Goal: Information Seeking & Learning: Learn about a topic

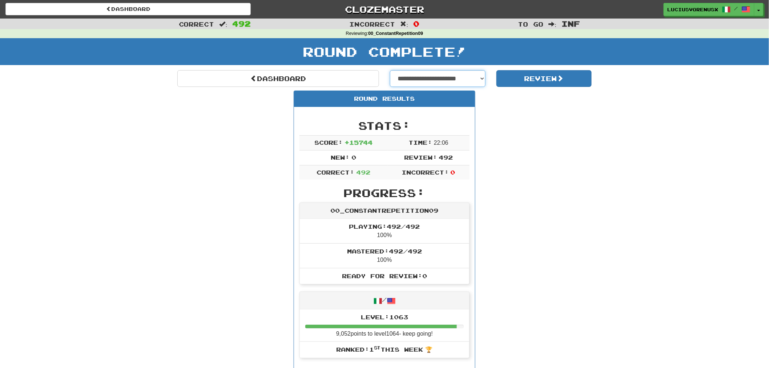
click at [421, 79] on select "**********" at bounding box center [438, 78] width 96 height 17
select select "**********"
click at [390, 70] on select "**********" at bounding box center [438, 78] width 96 height 17
select select "**********"
click at [529, 74] on button "Review" at bounding box center [544, 78] width 96 height 17
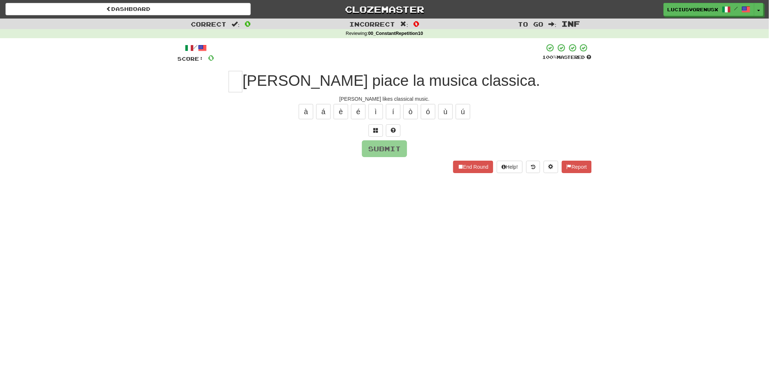
click at [29, 157] on div "Correct : 0 Incorrect : 0 To go : Inf Reviewing : 00_ConstantRepetition10 / Sco…" at bounding box center [384, 101] width 769 height 165
click at [242, 73] on input "text" at bounding box center [236, 81] width 14 height 21
type input "*"
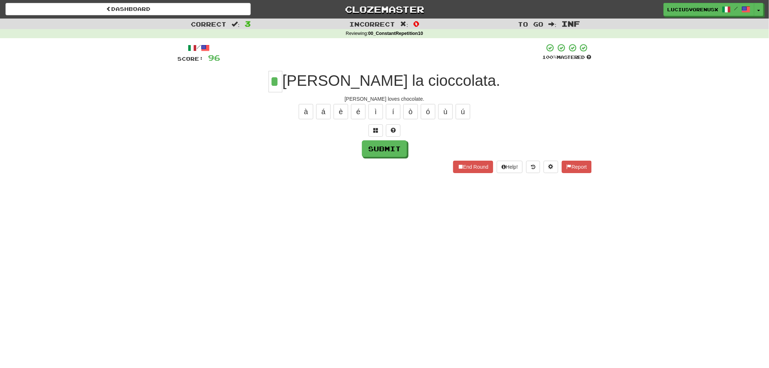
type input "*"
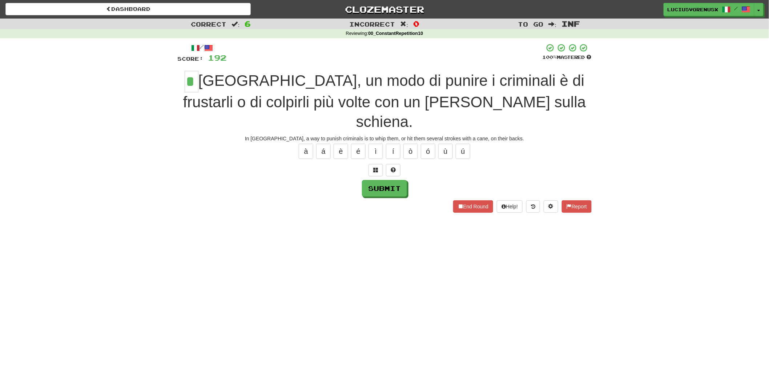
type input "*"
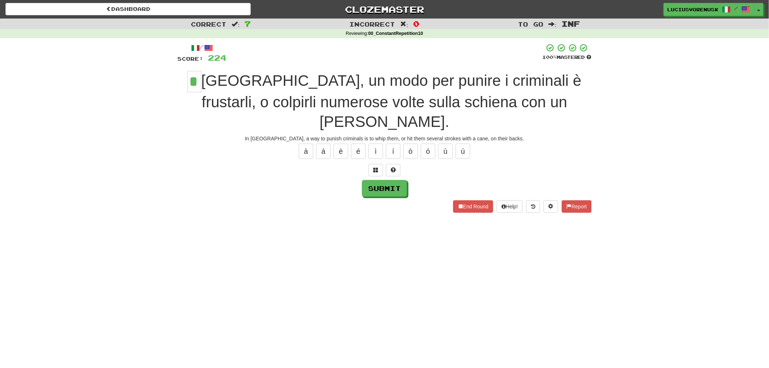
type input "*"
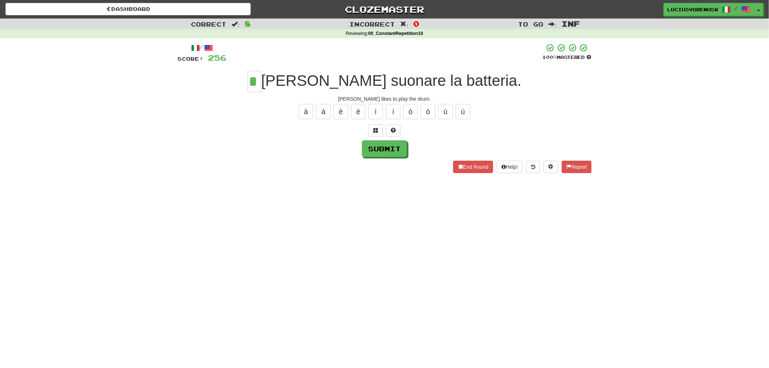
type input "*"
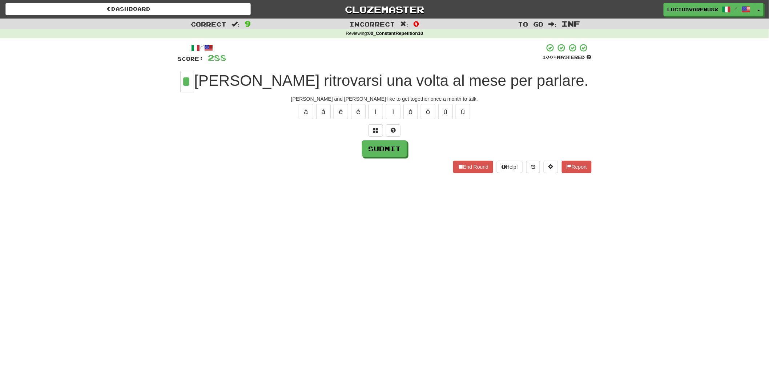
type input "*"
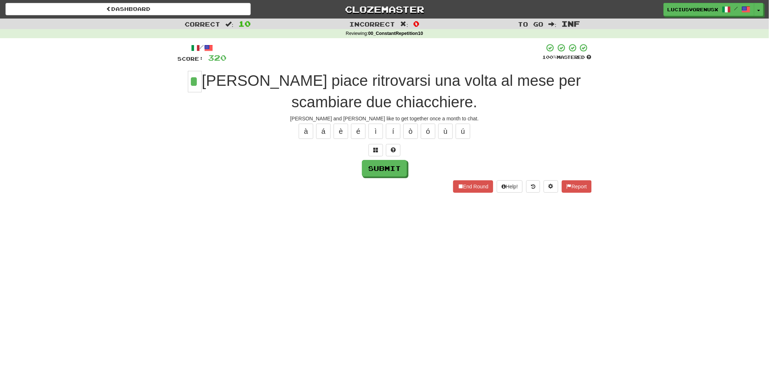
type input "*"
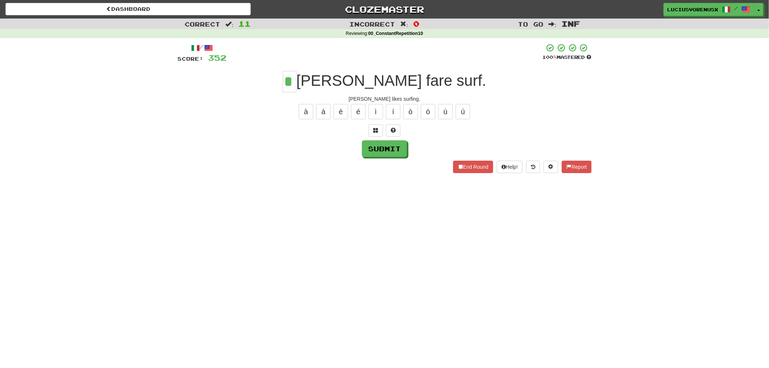
type input "*"
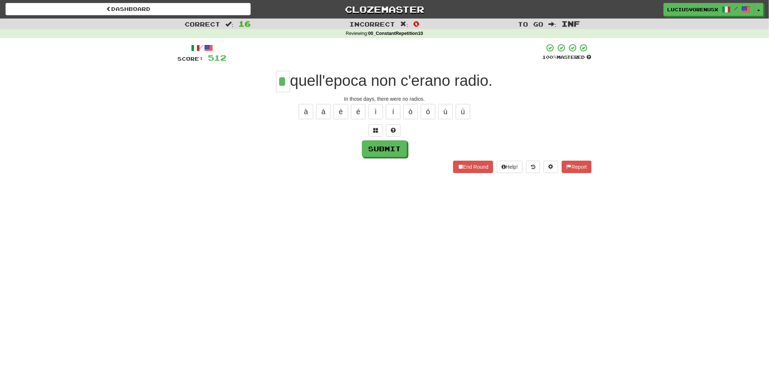
type input "*"
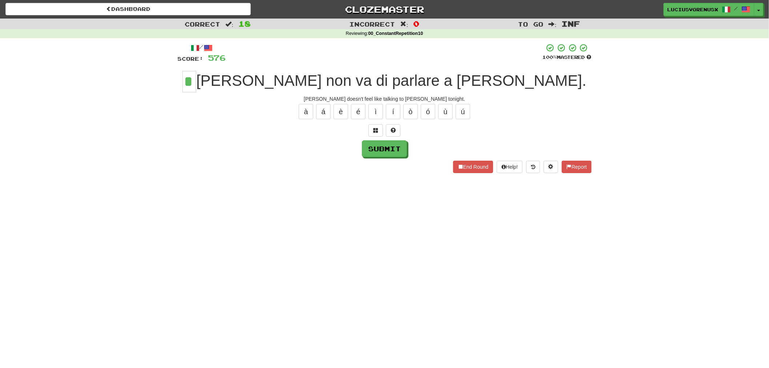
type input "*"
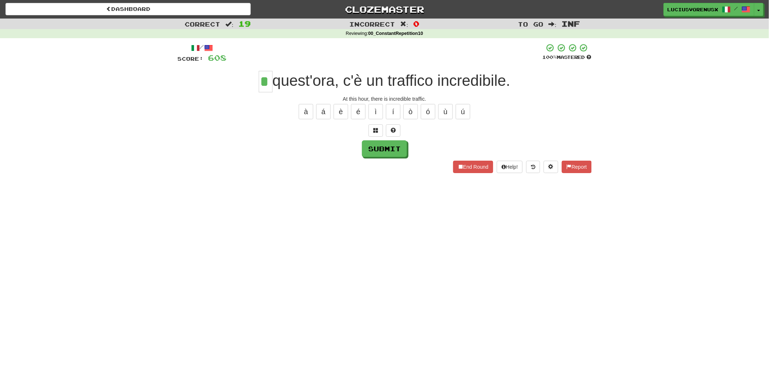
type input "*"
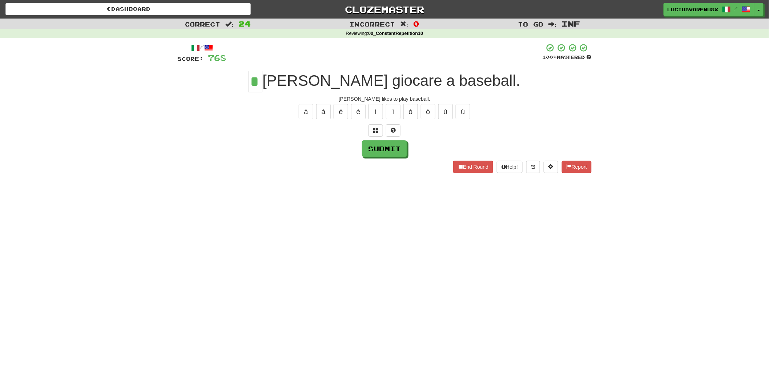
type input "*"
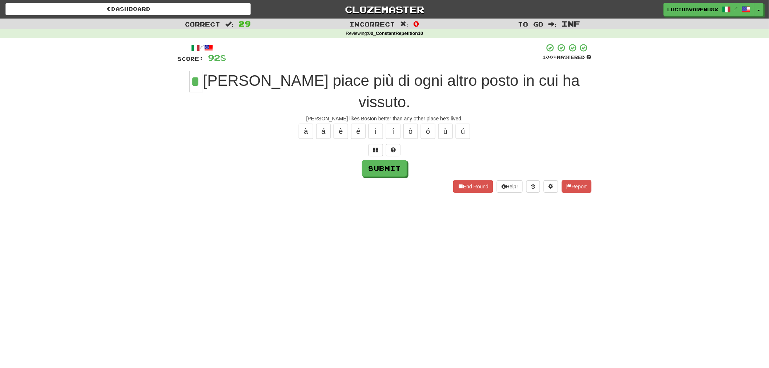
type input "*"
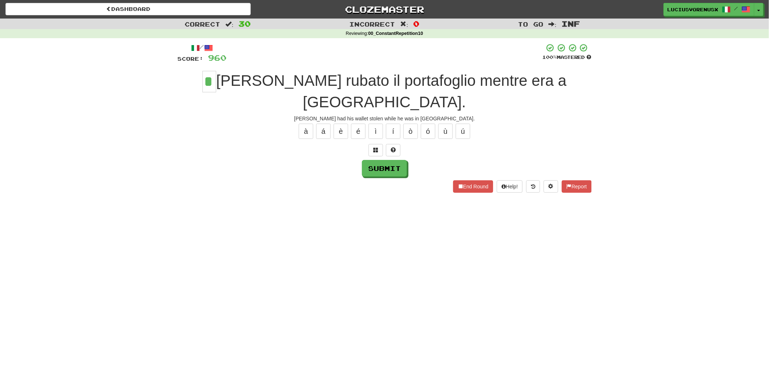
type input "*"
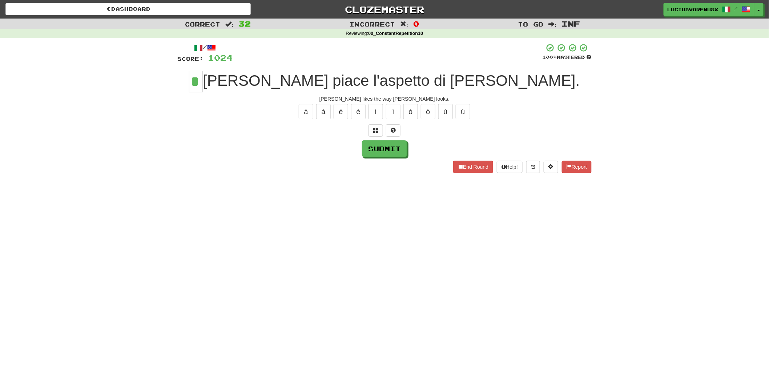
type input "*"
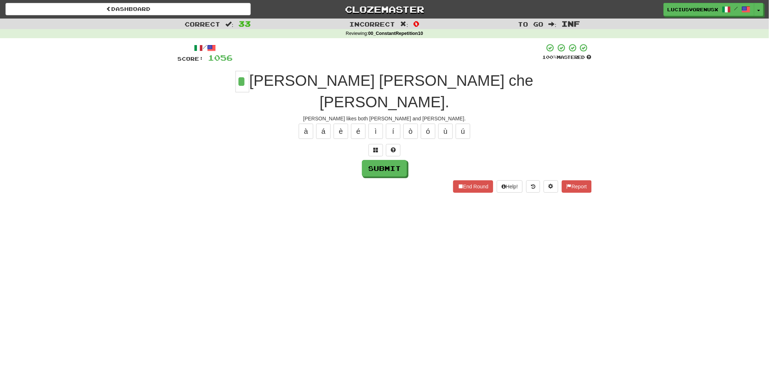
type input "*"
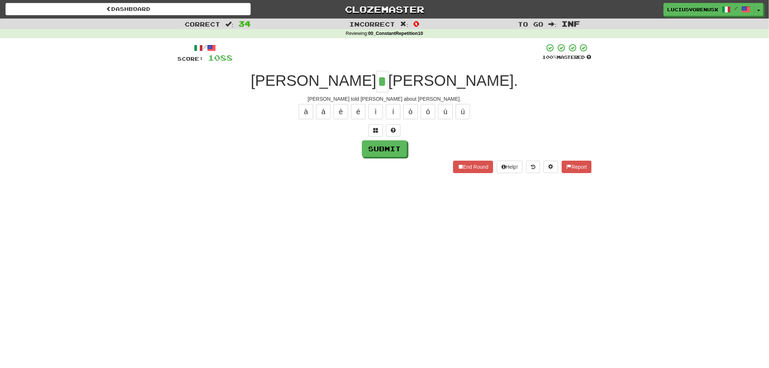
type input "*"
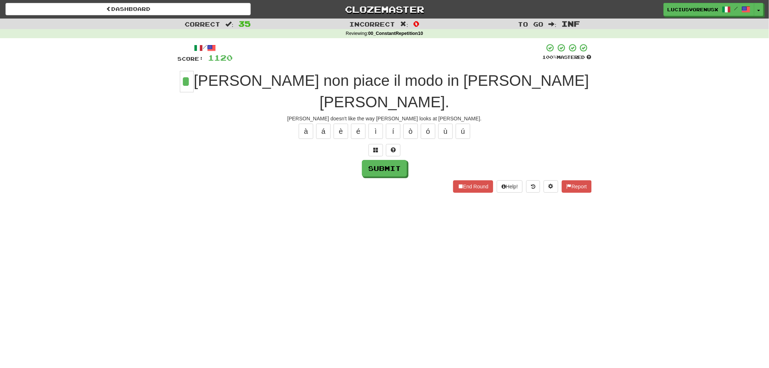
type input "*"
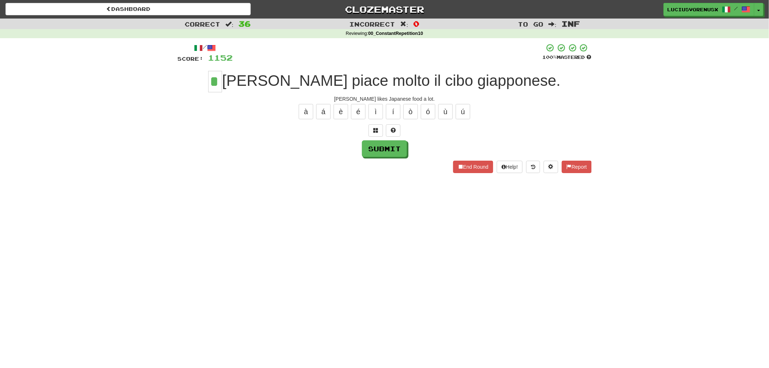
type input "*"
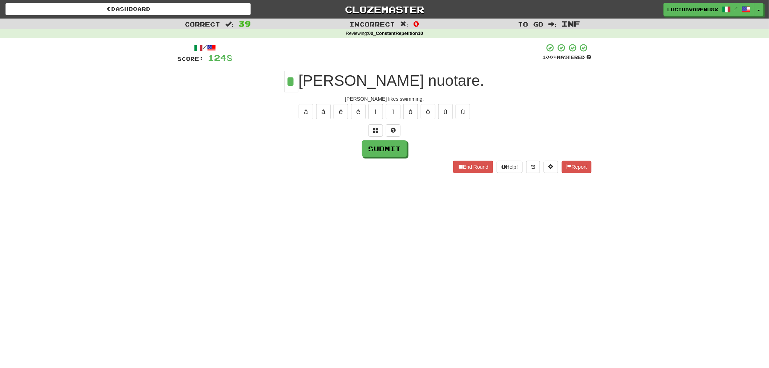
type input "*"
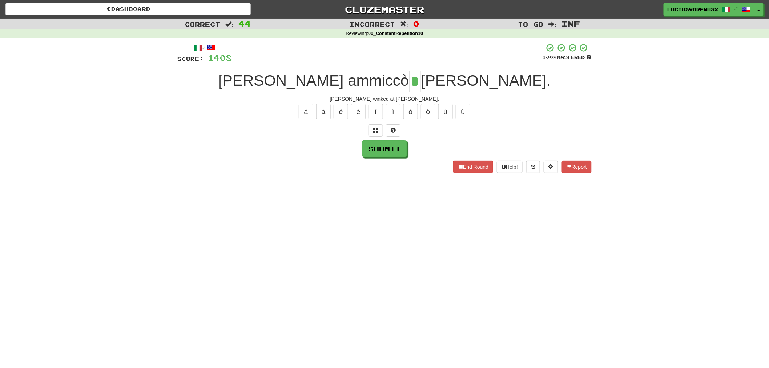
type input "*"
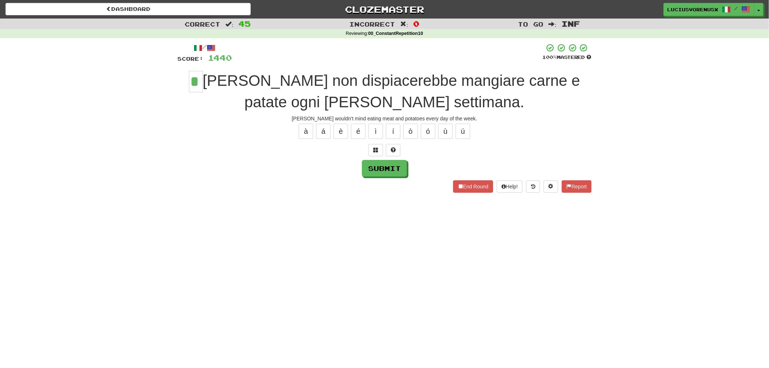
type input "*"
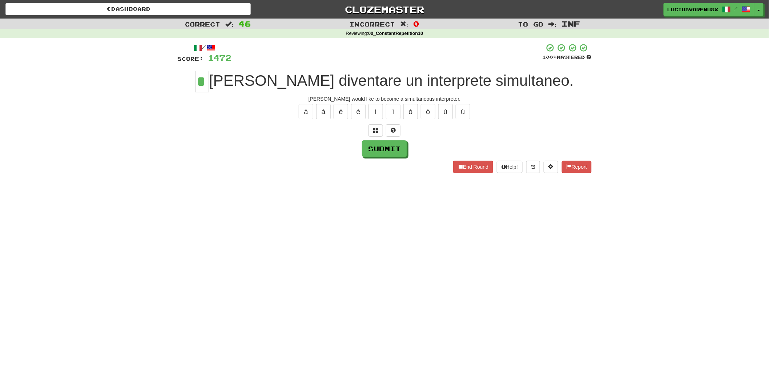
type input "*"
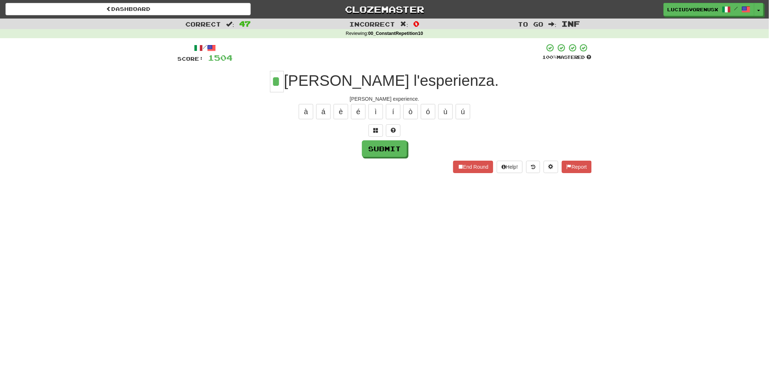
type input "*"
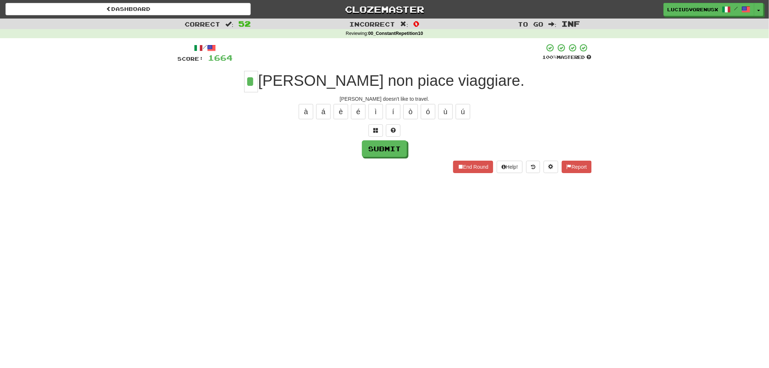
type input "*"
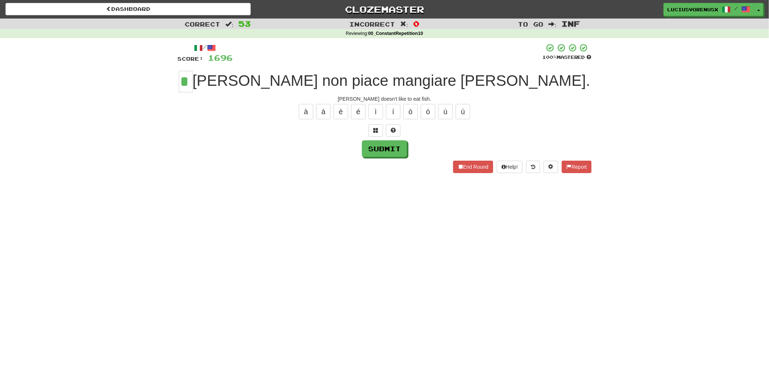
type input "*"
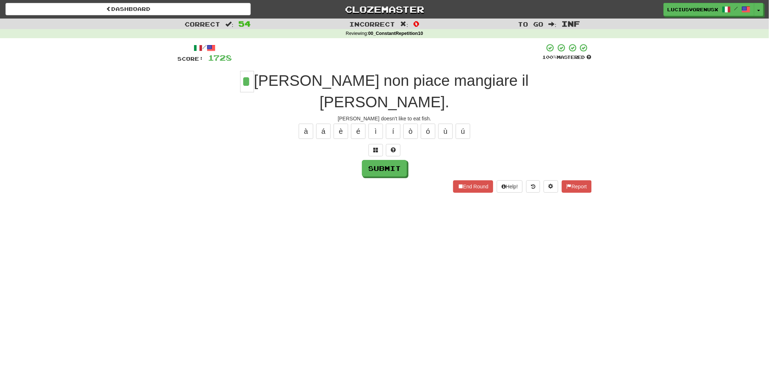
type input "*"
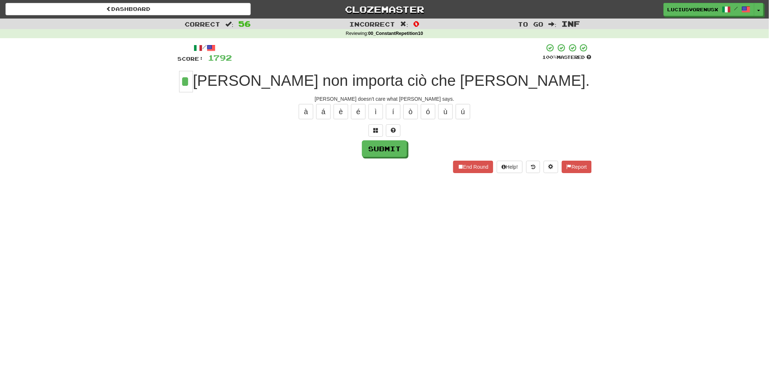
type input "*"
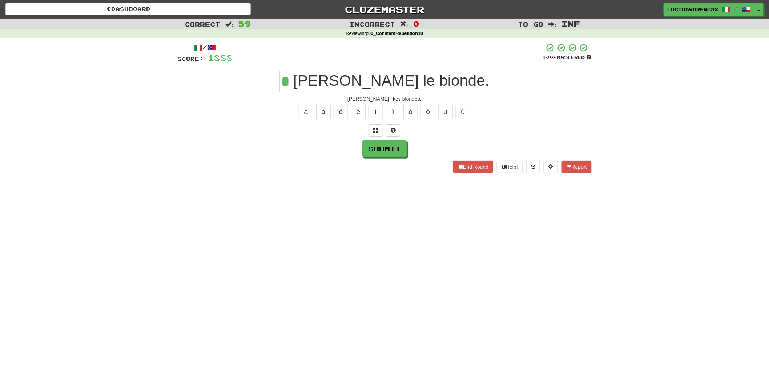
type input "*"
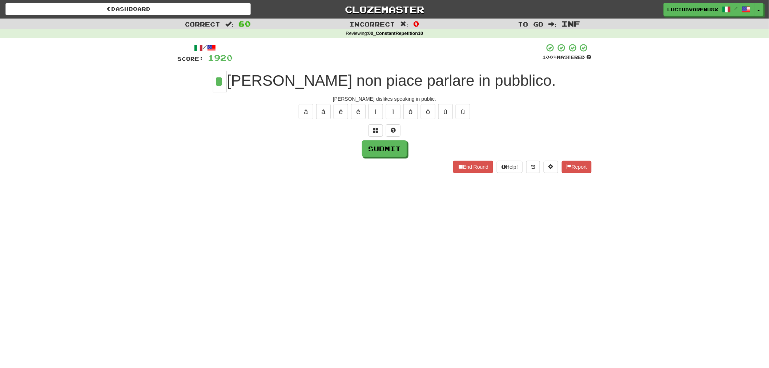
type input "*"
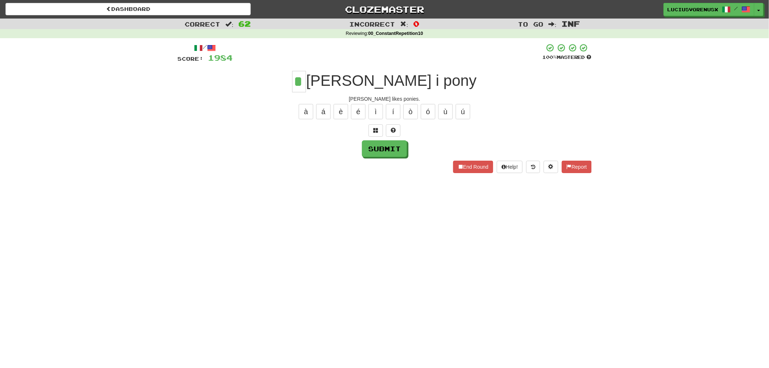
type input "*"
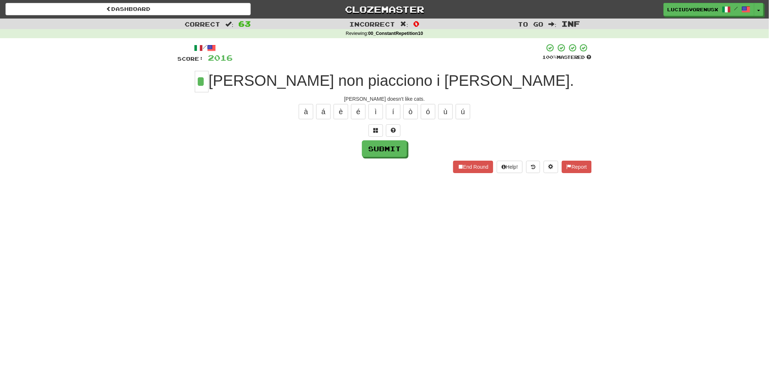
type input "*"
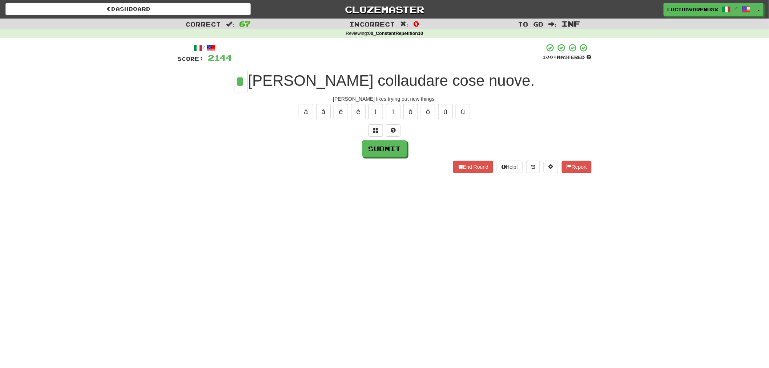
type input "*"
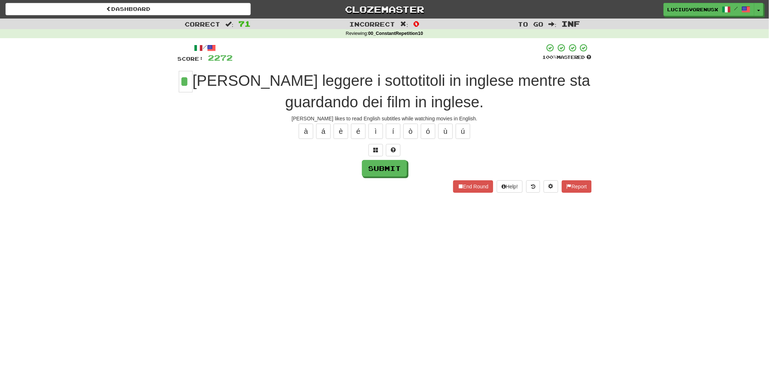
type input "*"
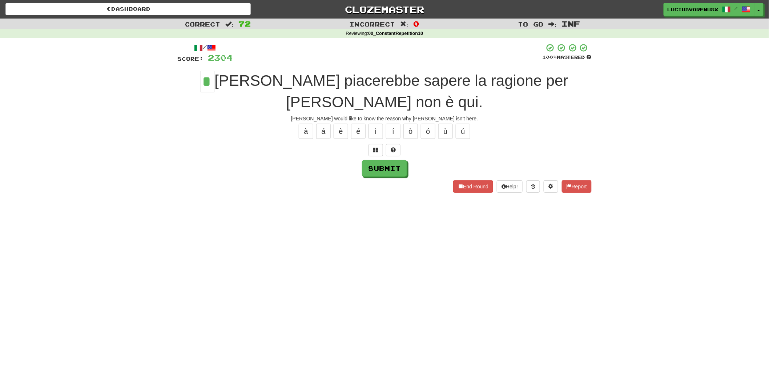
type input "*"
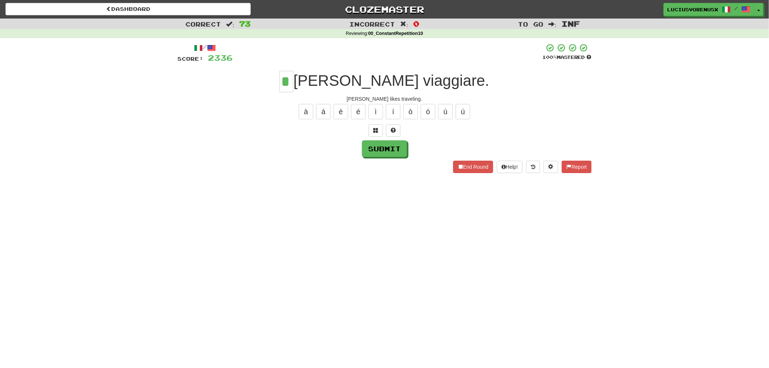
type input "*"
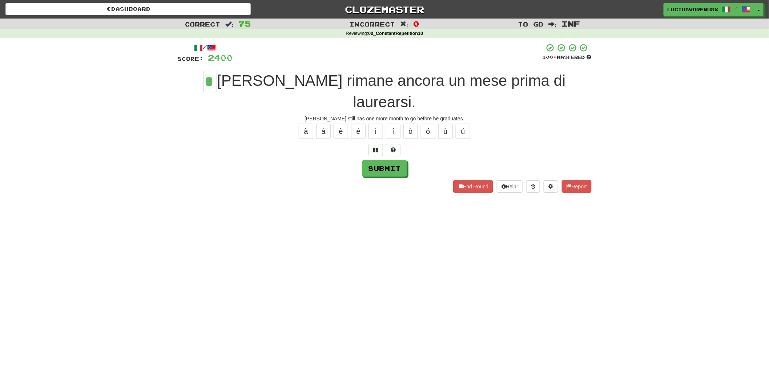
type input "*"
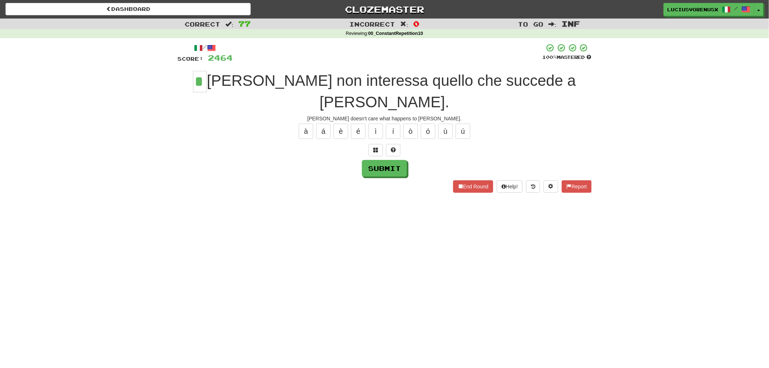
type input "*"
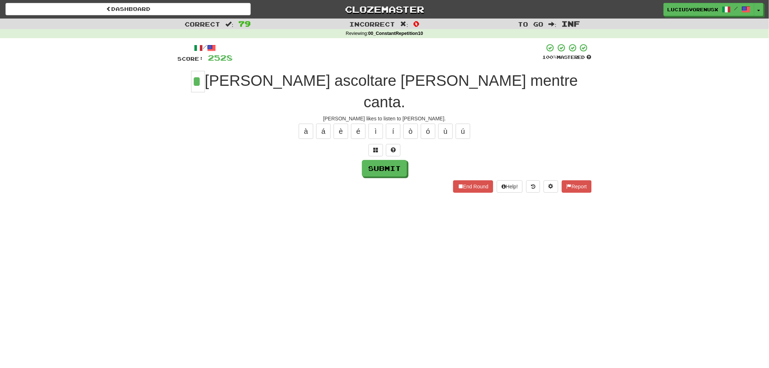
type input "*"
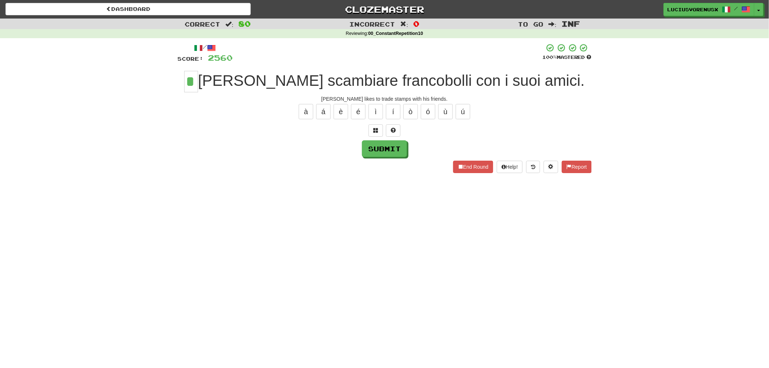
type input "*"
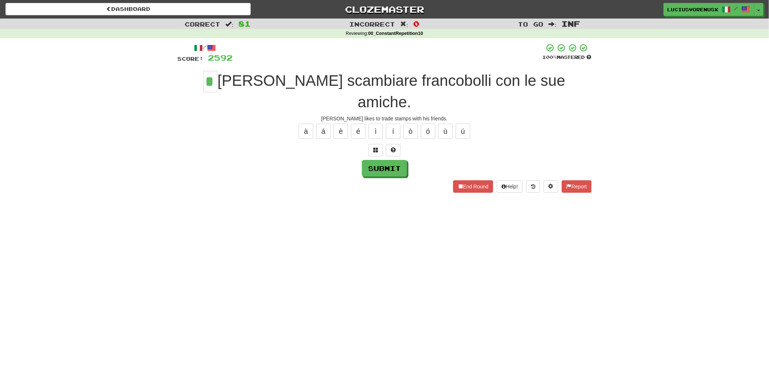
type input "*"
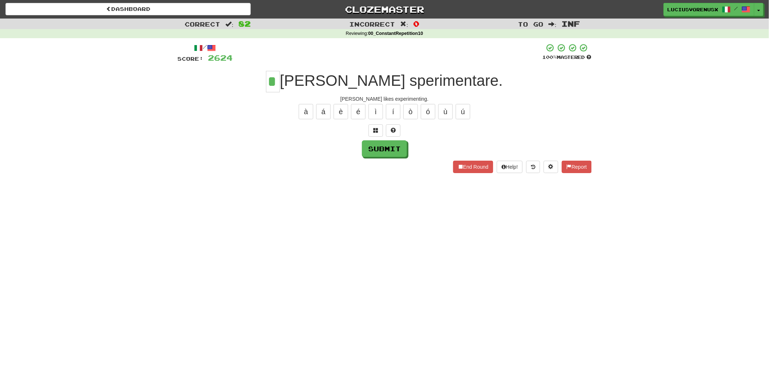
type input "*"
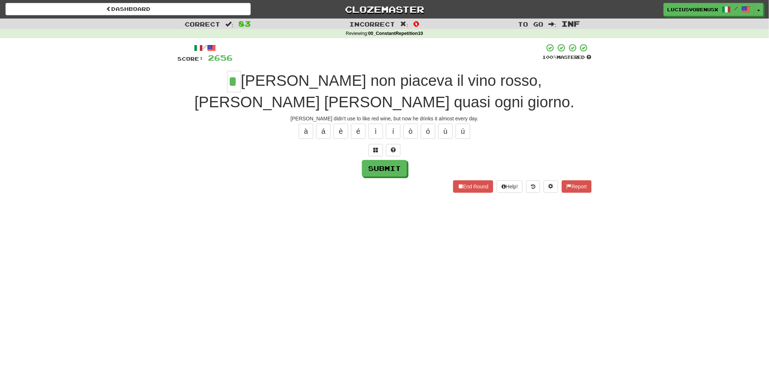
type input "*"
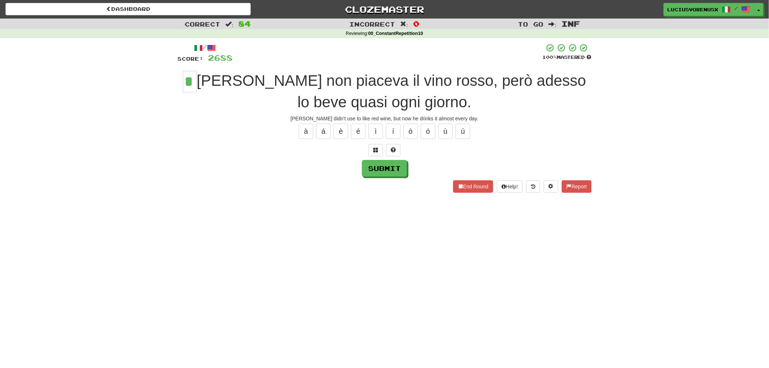
type input "*"
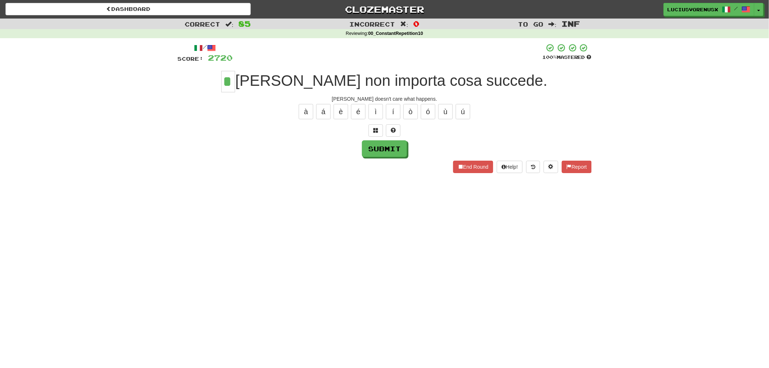
type input "*"
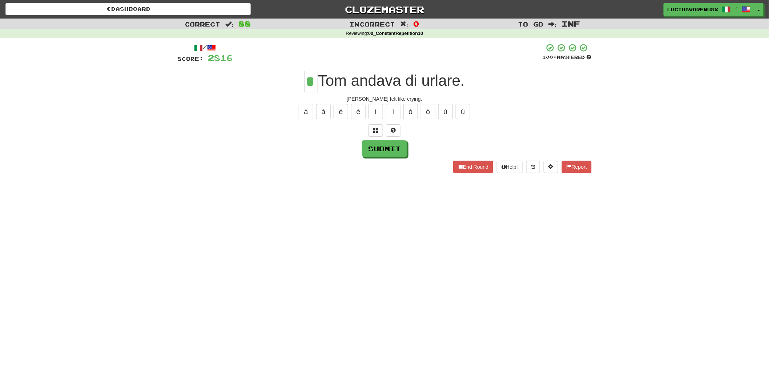
type input "*"
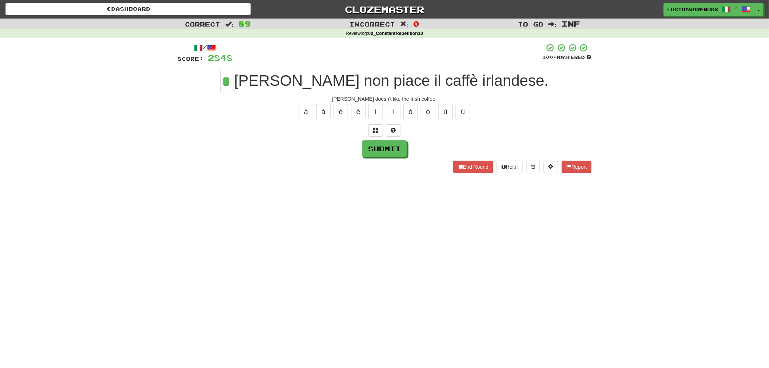
type input "*"
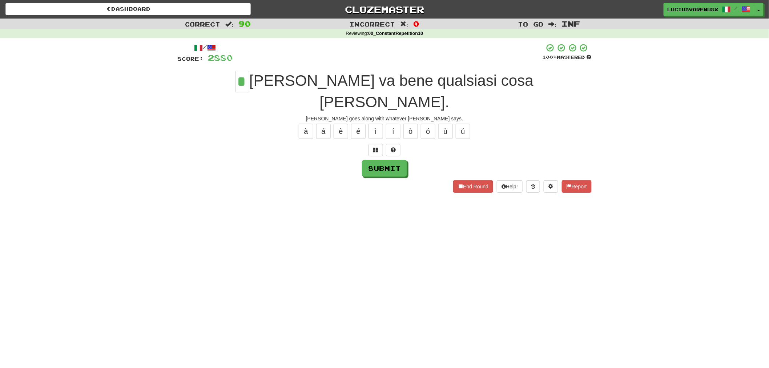
type input "*"
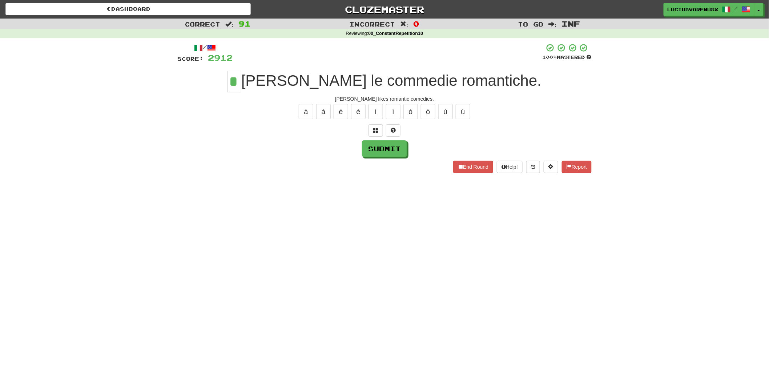
type input "*"
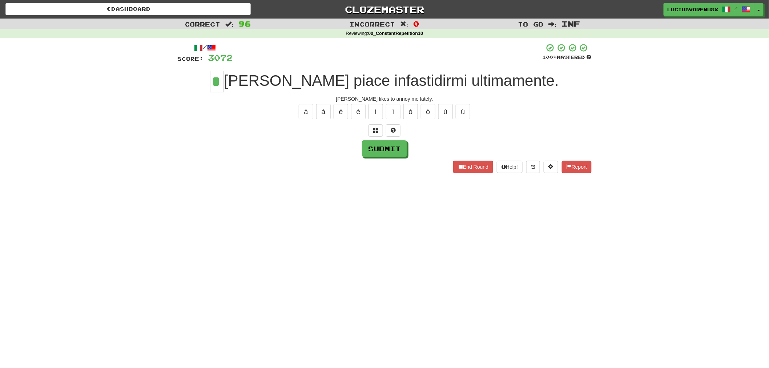
type input "*"
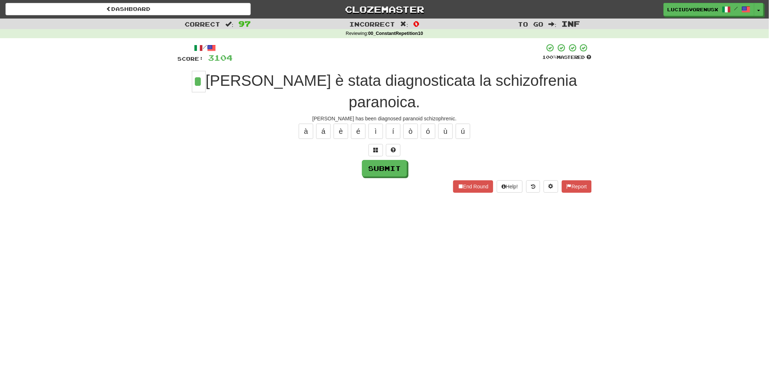
type input "*"
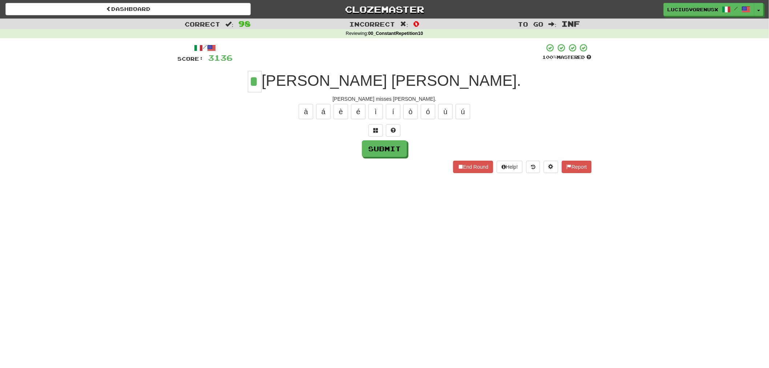
type input "*"
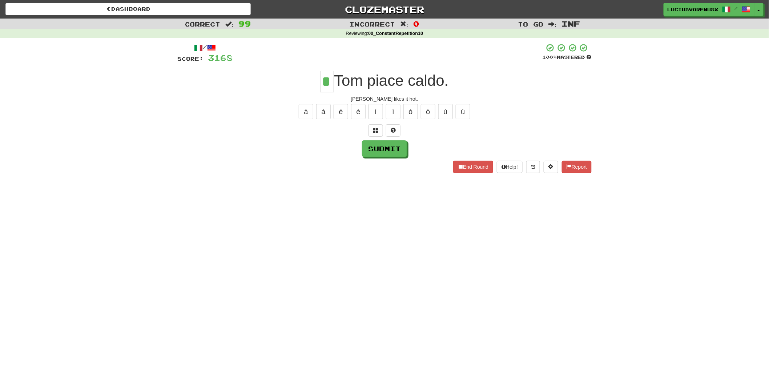
type input "*"
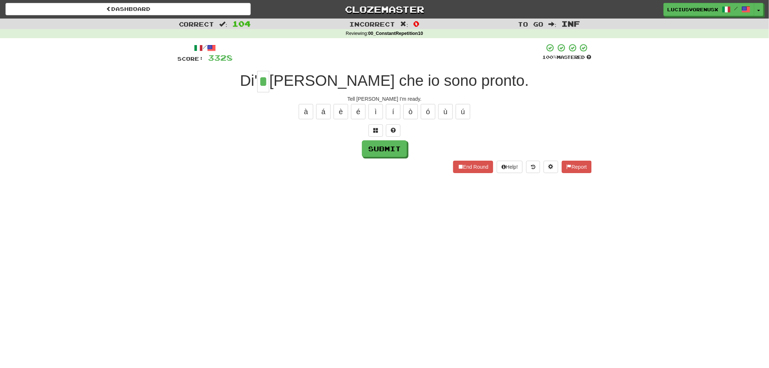
type input "*"
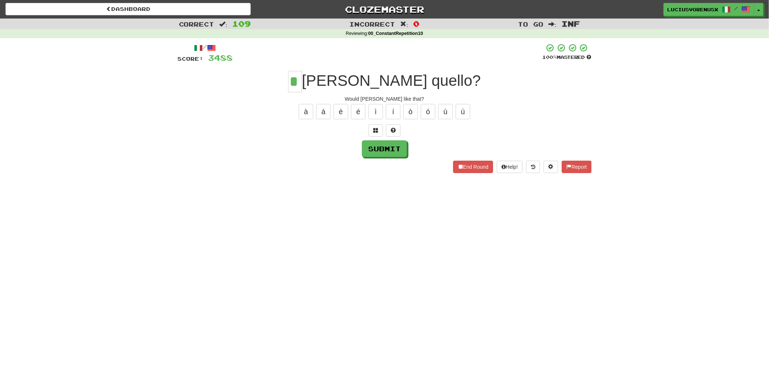
type input "*"
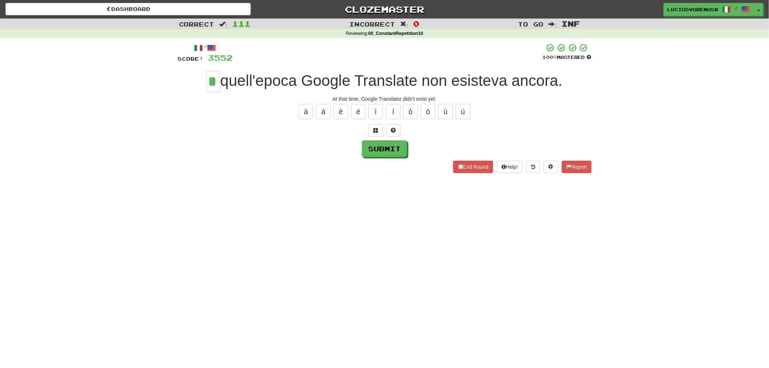
type input "*"
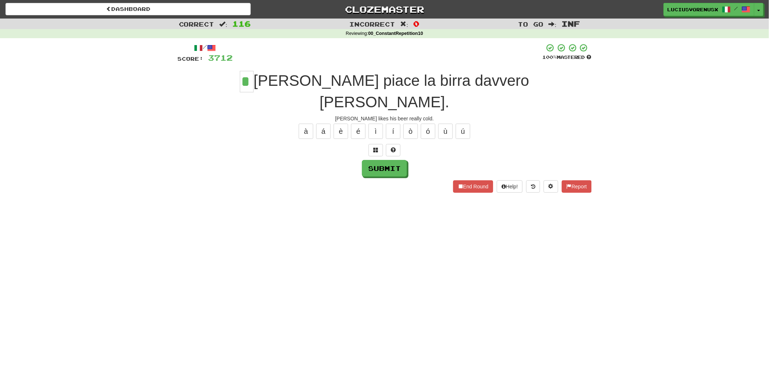
type input "*"
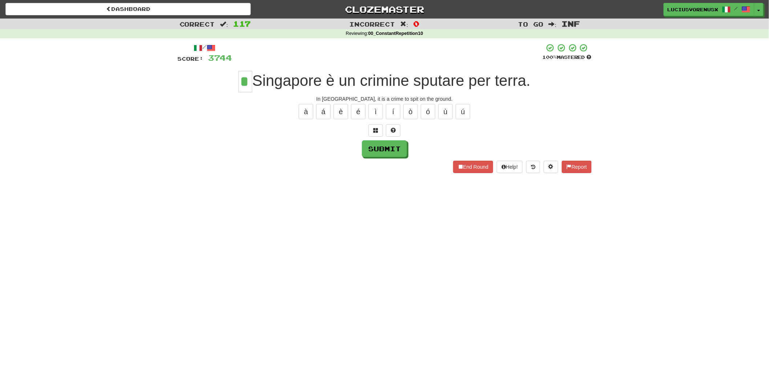
type input "*"
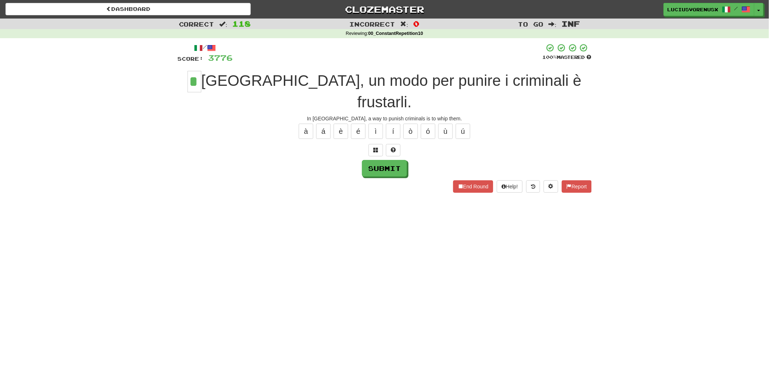
type input "*"
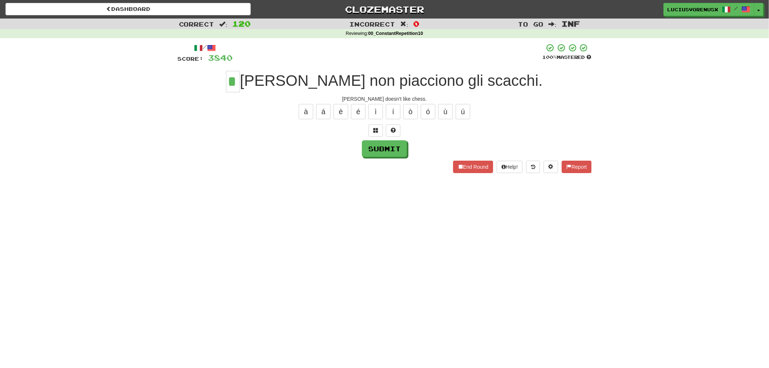
type input "*"
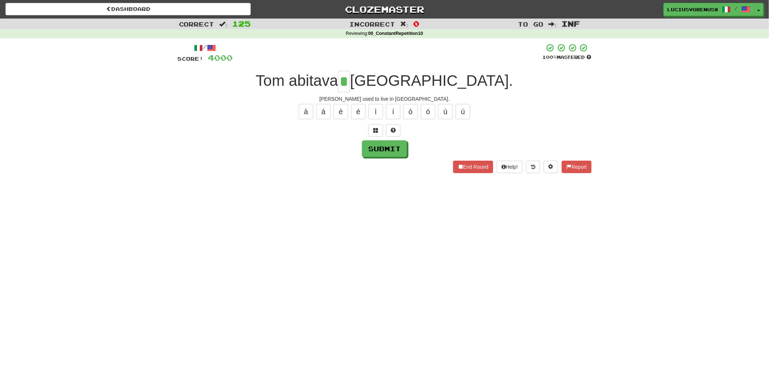
type input "*"
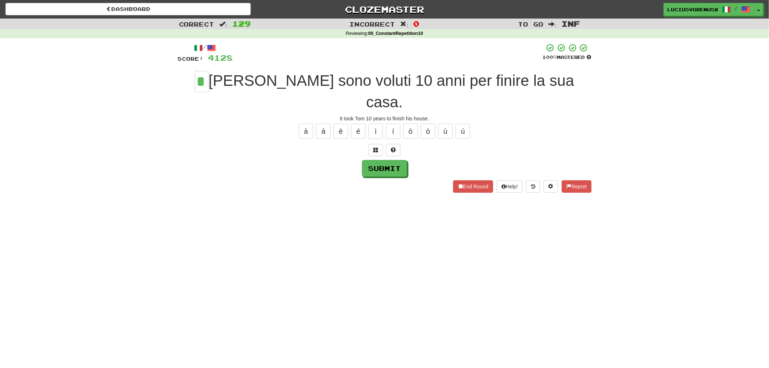
type input "*"
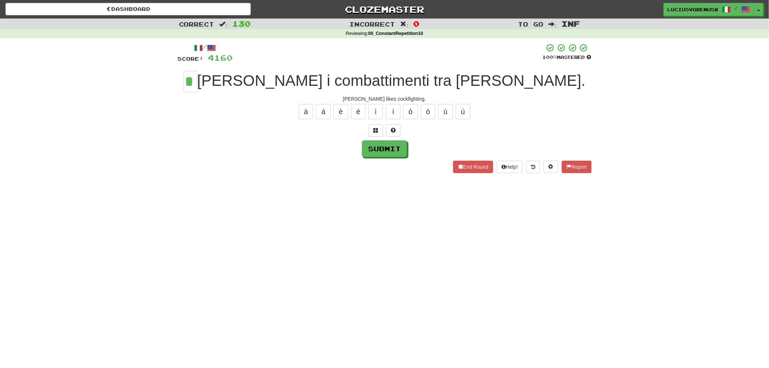
type input "*"
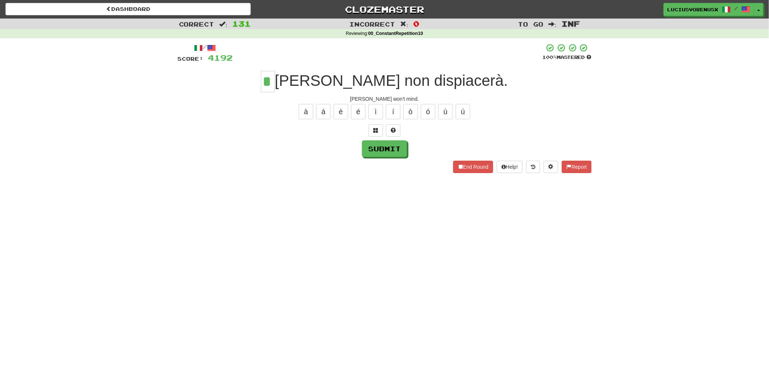
type input "*"
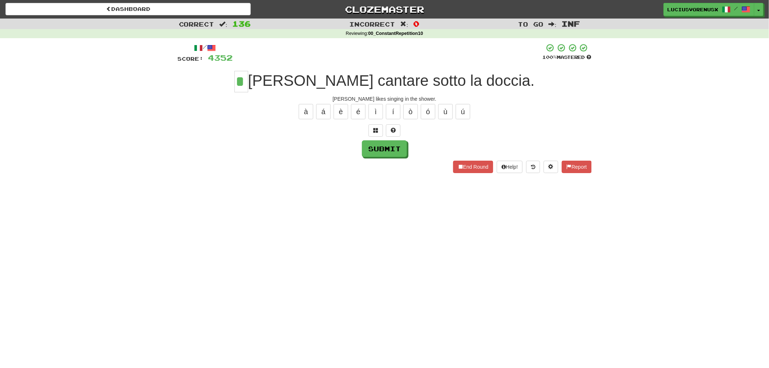
type input "*"
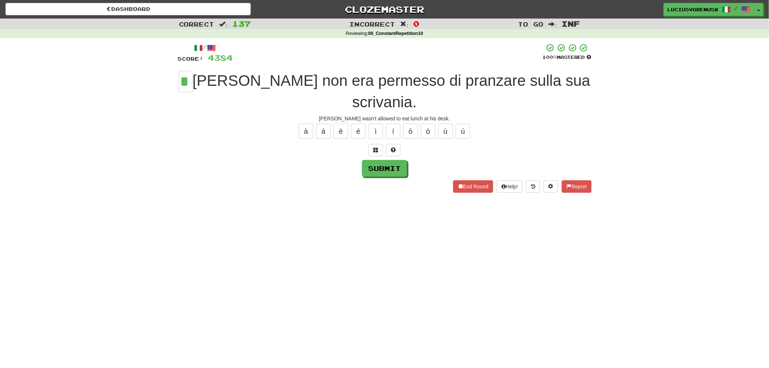
type input "*"
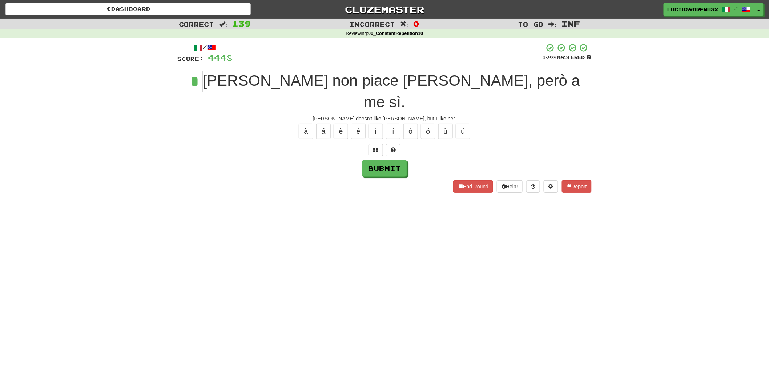
type input "*"
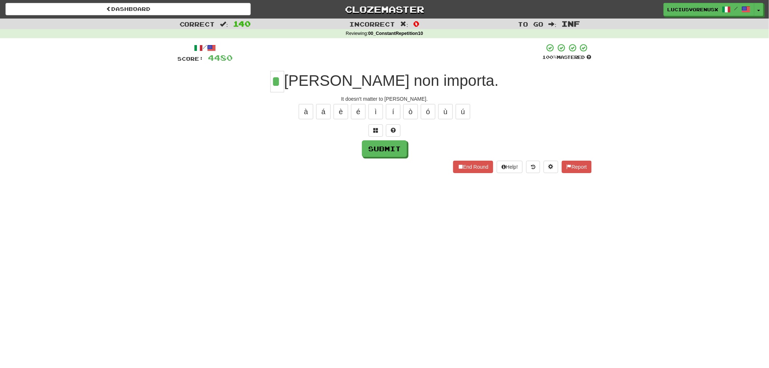
type input "*"
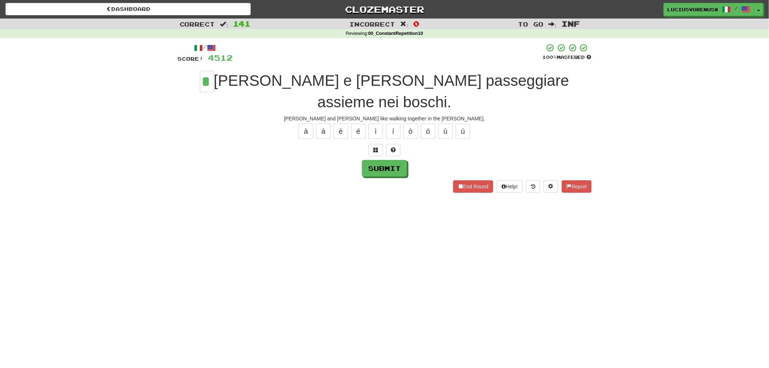
type input "*"
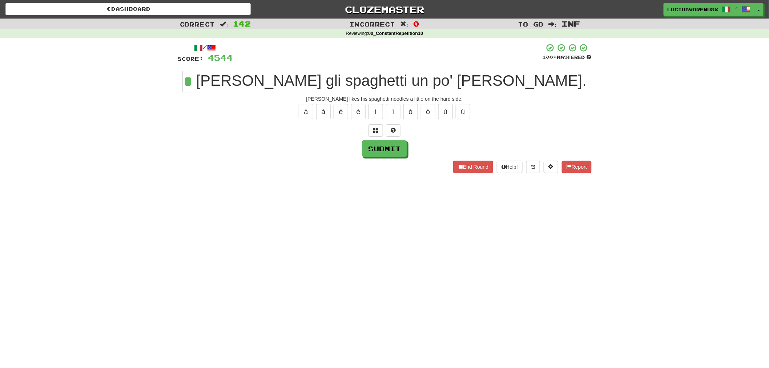
type input "*"
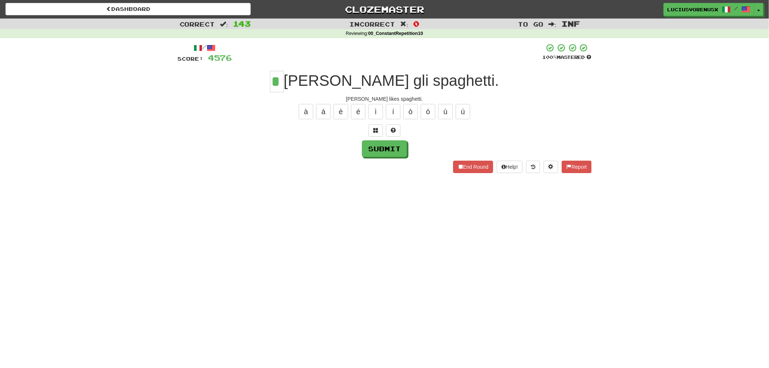
type input "*"
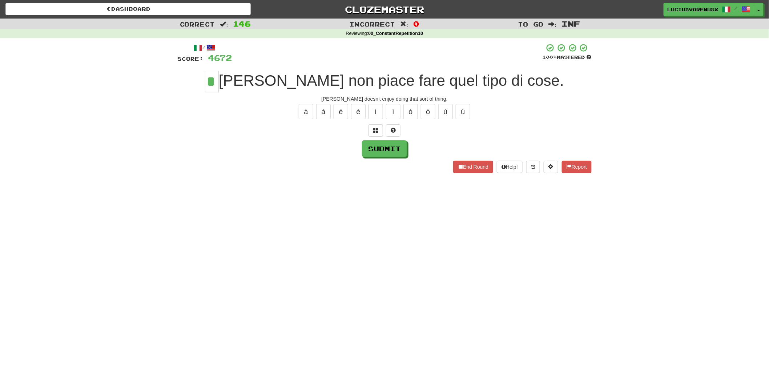
type input "*"
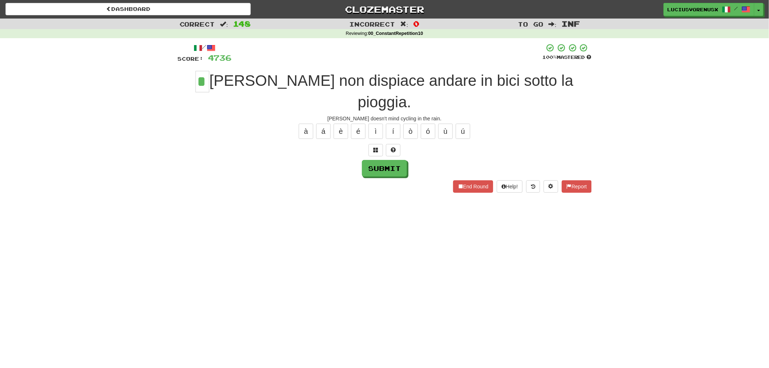
type input "*"
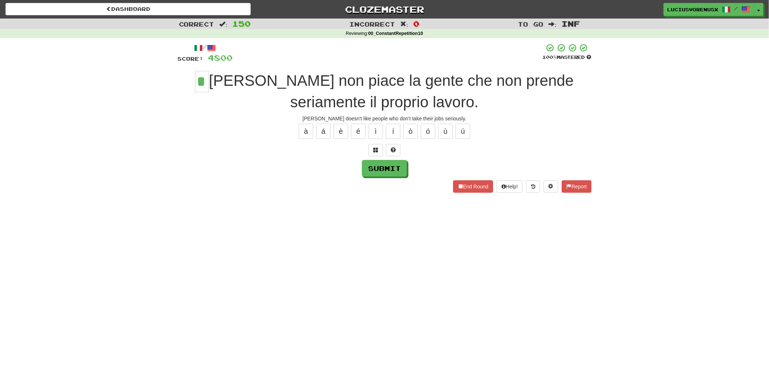
type input "*"
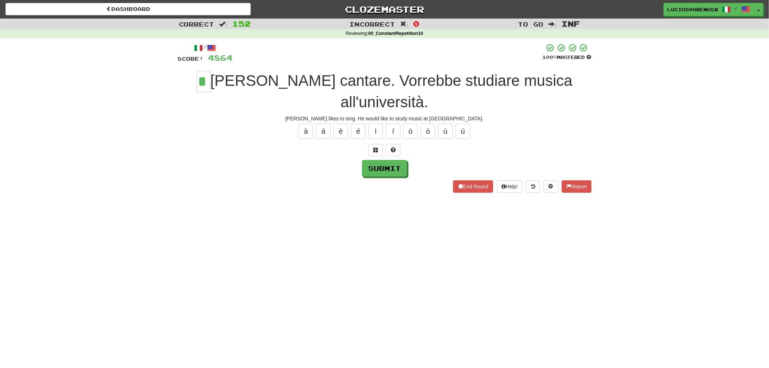
type input "*"
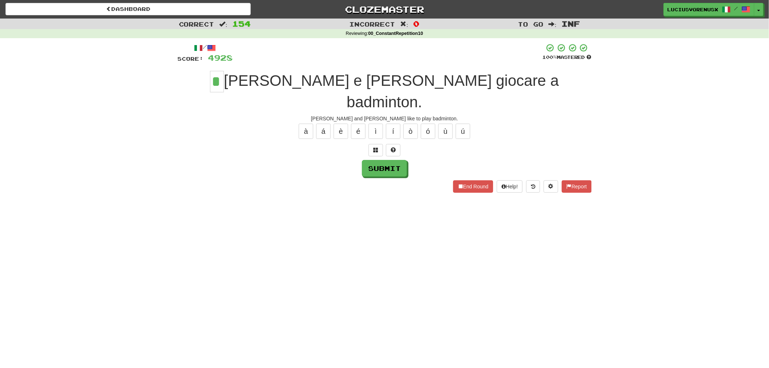
type input "*"
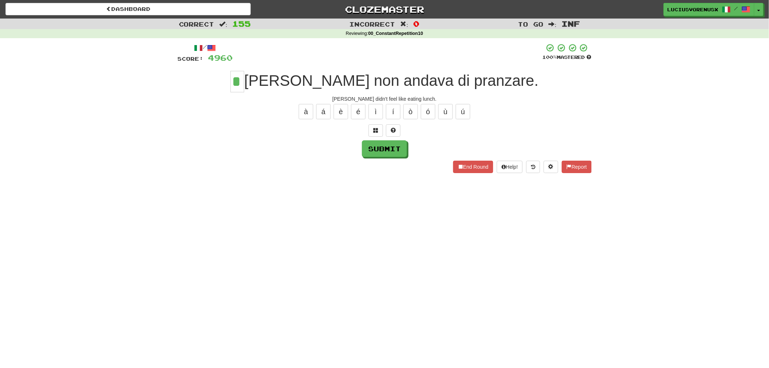
type input "*"
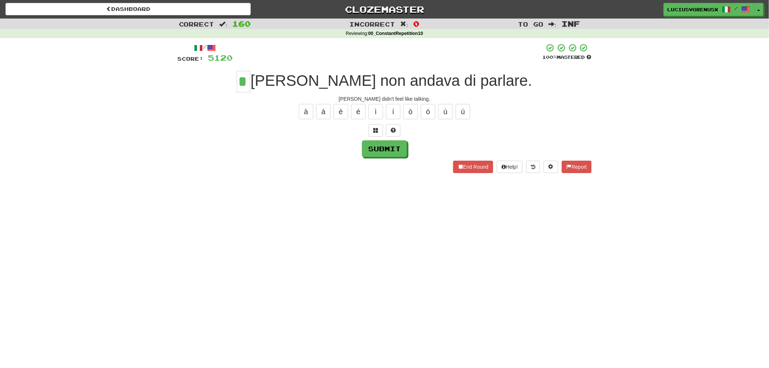
type input "*"
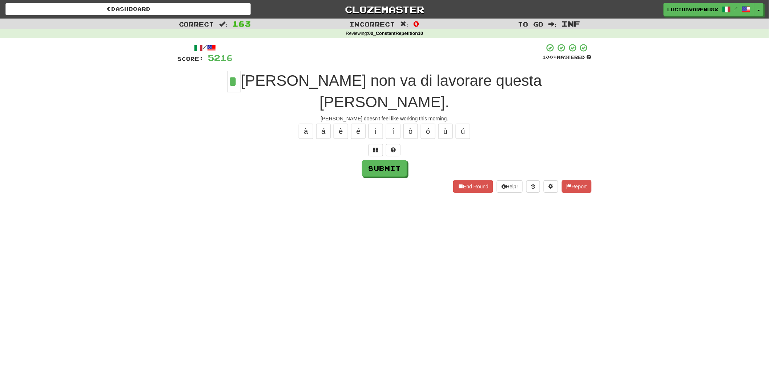
type input "*"
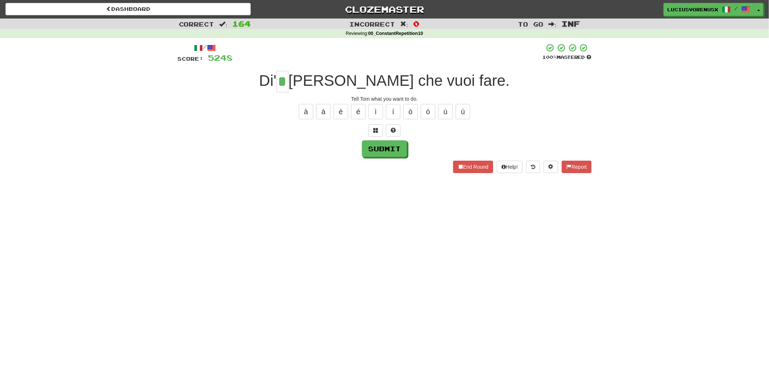
type input "*"
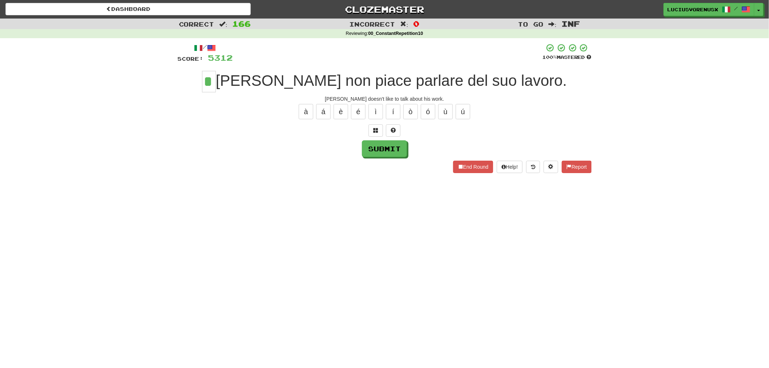
type input "*"
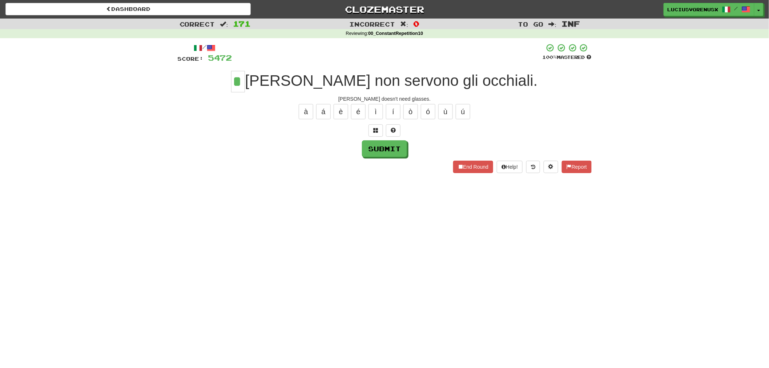
type input "*"
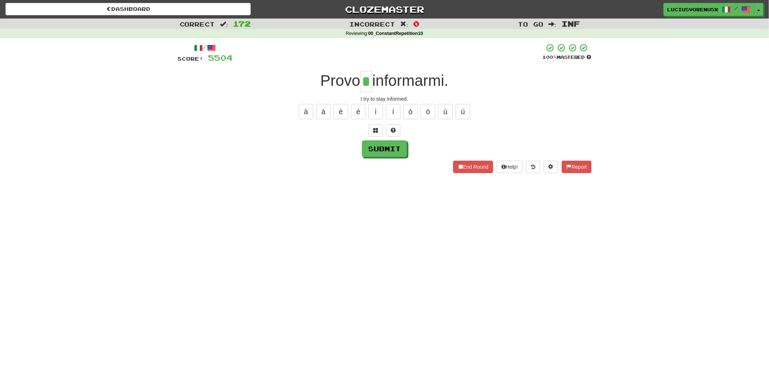
type input "*"
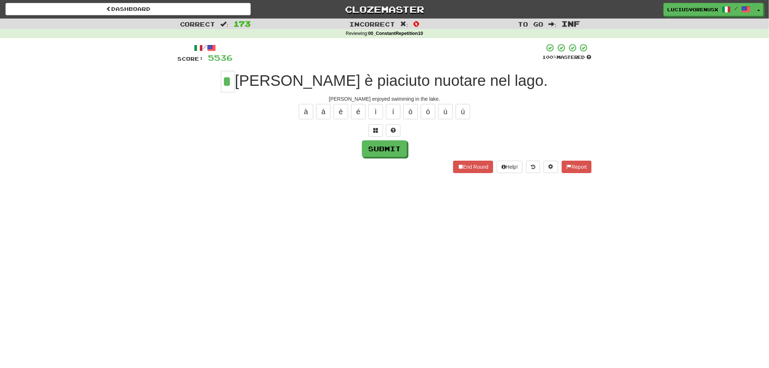
type input "*"
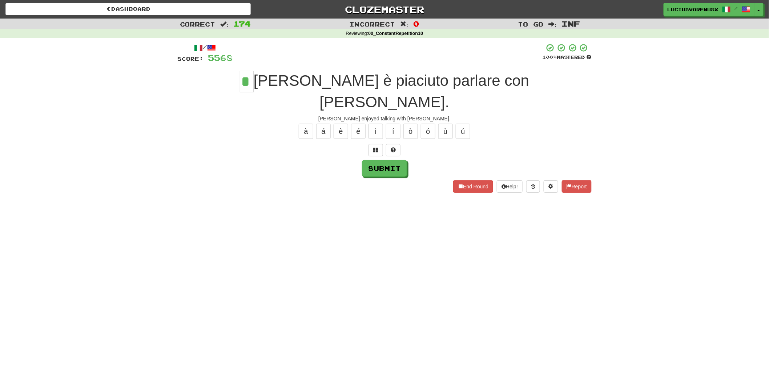
type input "*"
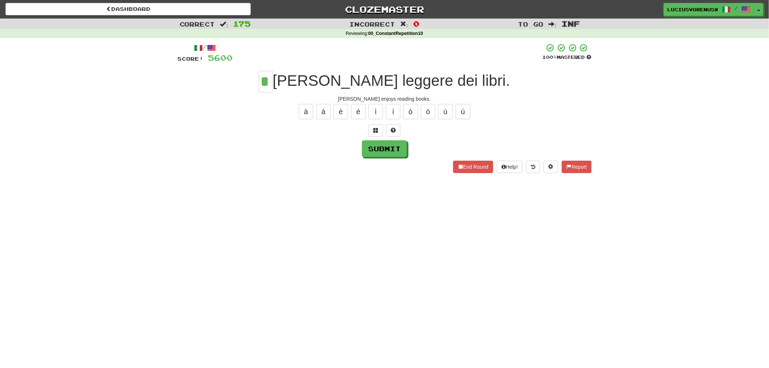
type input "*"
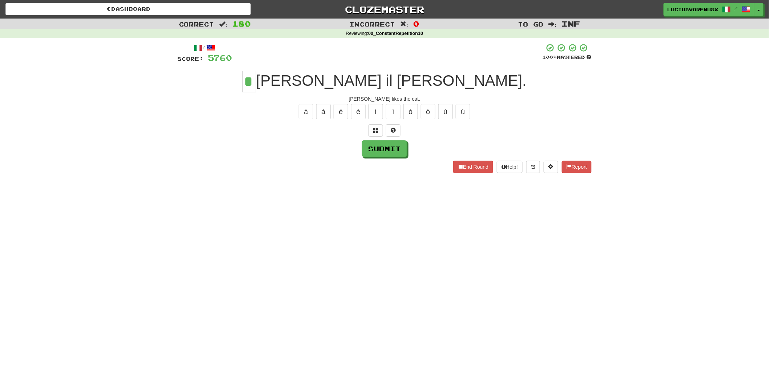
type input "*"
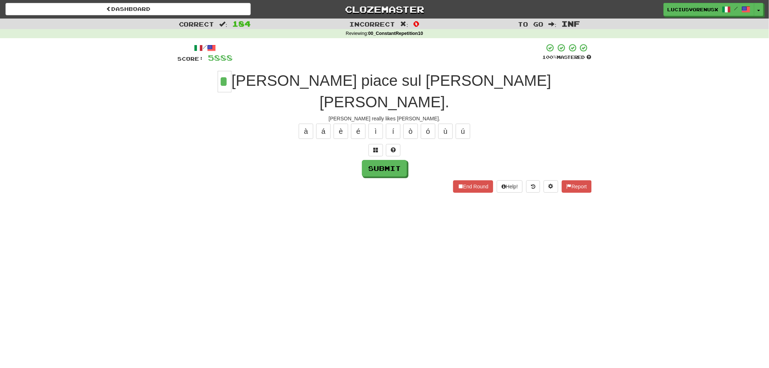
type input "*"
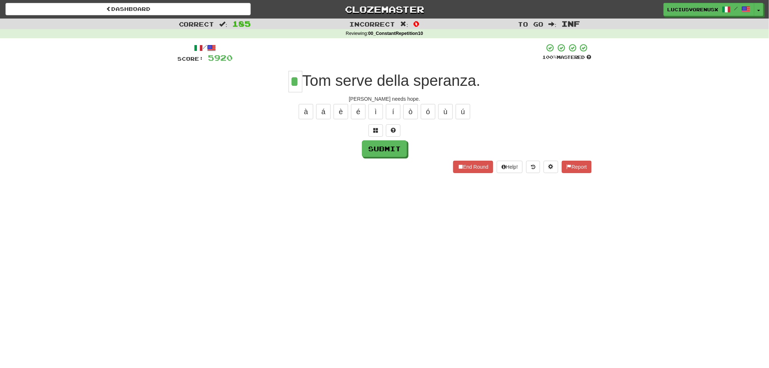
type input "*"
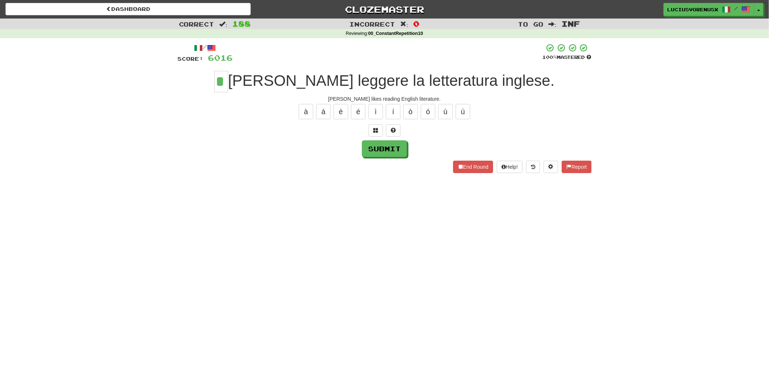
type input "*"
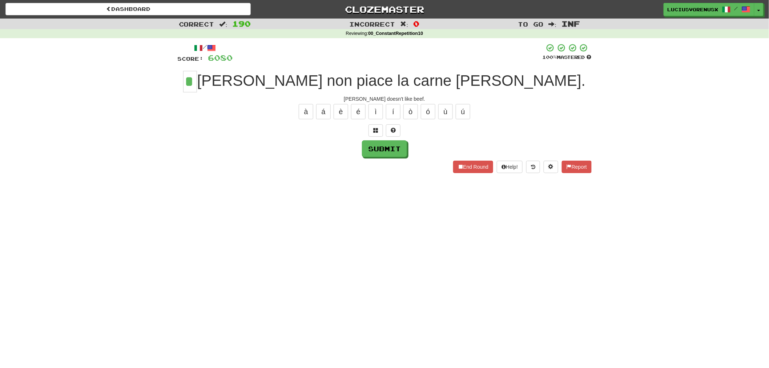
type input "*"
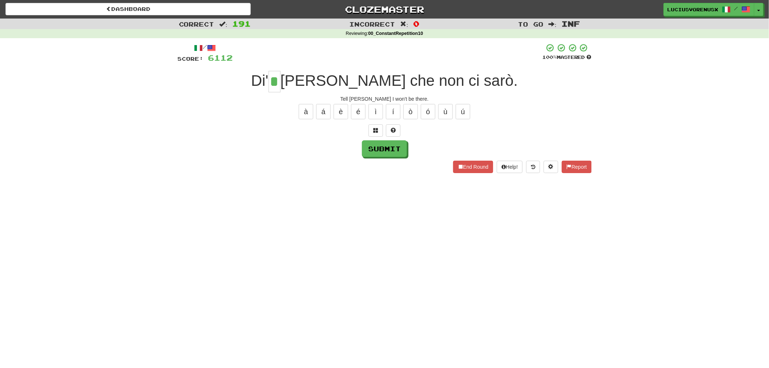
type input "*"
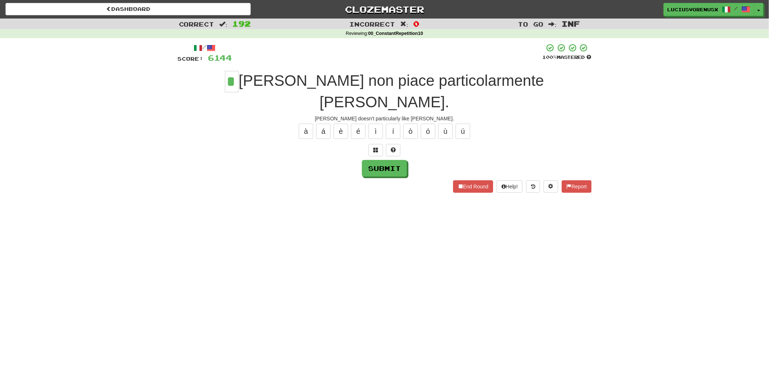
type input "*"
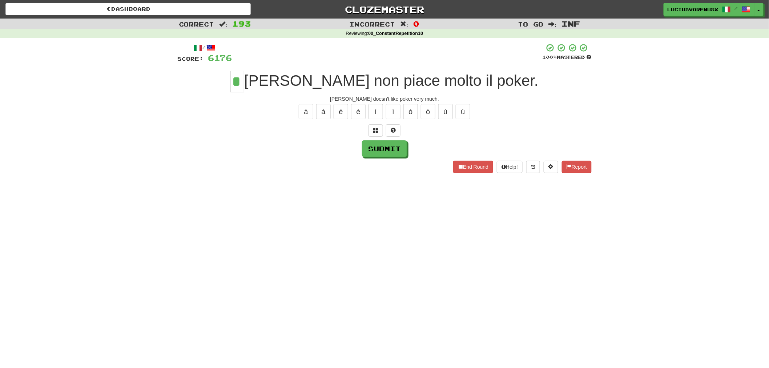
type input "*"
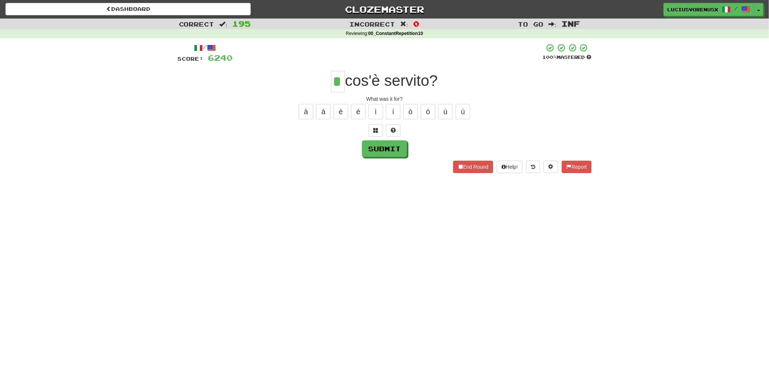
type input "*"
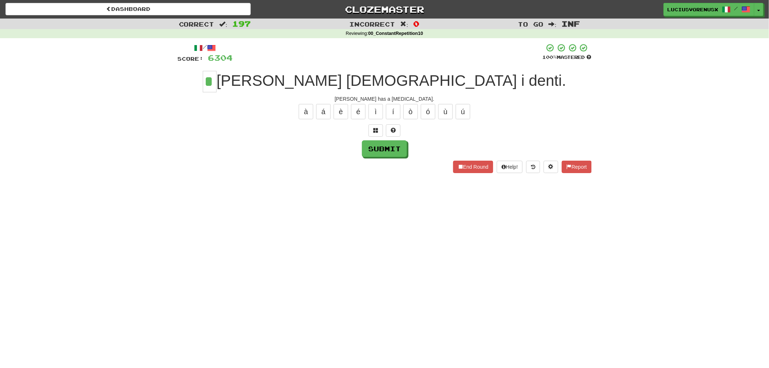
type input "*"
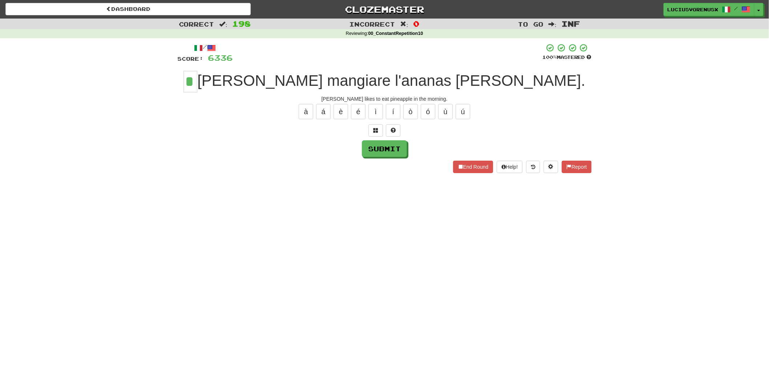
type input "*"
